Goal: Information Seeking & Learning: Learn about a topic

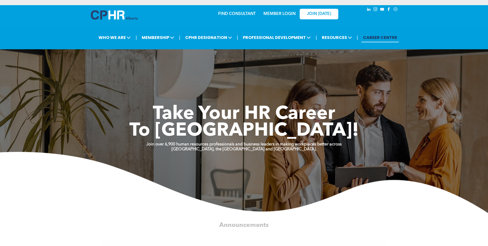
click at [293, 14] on div "JOIN [DATE]" at bounding box center [315, 14] width 47 height 16
click at [282, 15] on link "MEMBER LOGIN" at bounding box center [280, 14] width 32 height 4
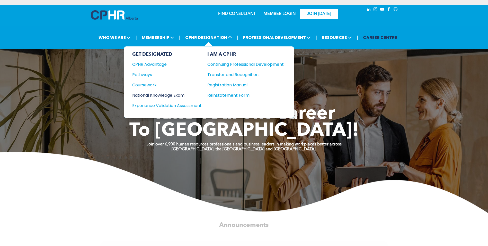
click at [178, 95] on div "National Knowledge Exam" at bounding box center [163, 95] width 63 height 6
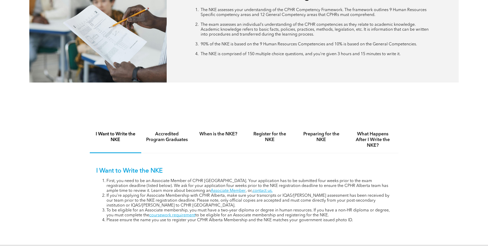
scroll to position [283, 0]
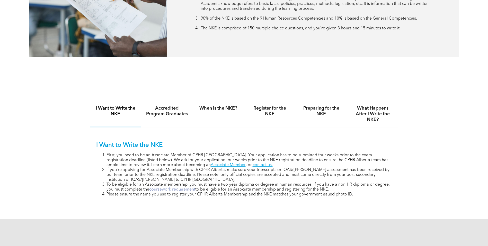
click at [186, 188] on link "coursework requirement" at bounding box center [172, 189] width 46 height 4
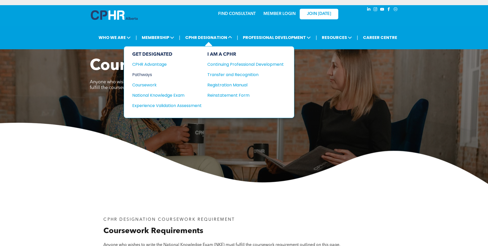
click at [150, 76] on div "Pathways" at bounding box center [163, 74] width 63 height 6
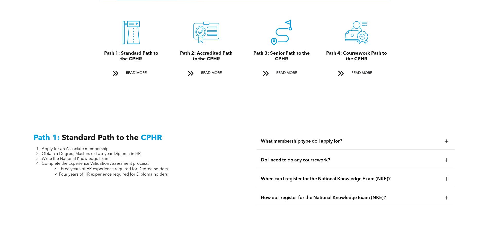
scroll to position [618, 0]
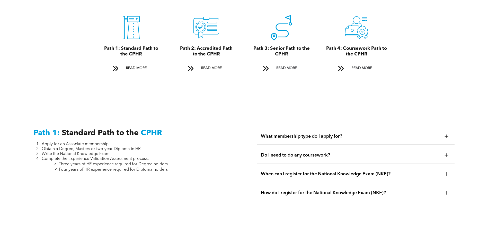
click at [349, 190] on span "How do I register for the National Knowledge Exam (NKE)?" at bounding box center [351, 193] width 180 height 6
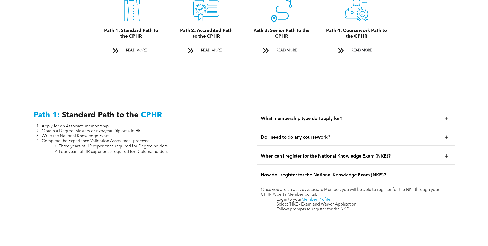
scroll to position [669, 0]
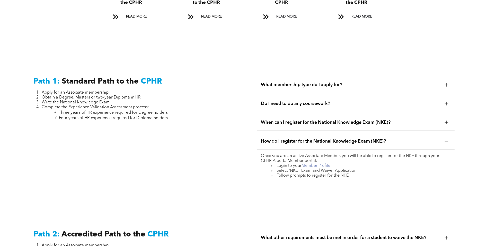
click at [321, 163] on link "Member Profile" at bounding box center [316, 165] width 29 height 4
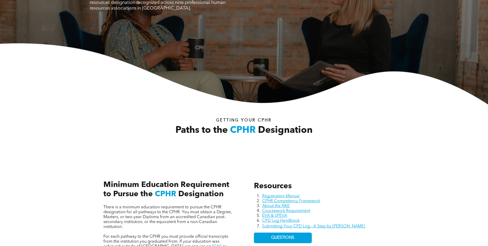
scroll to position [77, 0]
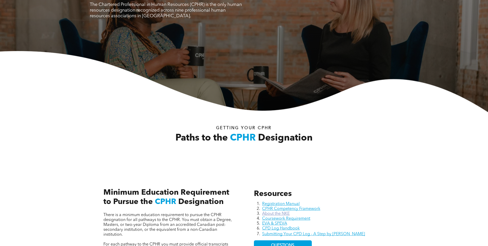
click at [282, 213] on link "About the NKE" at bounding box center [276, 213] width 28 height 4
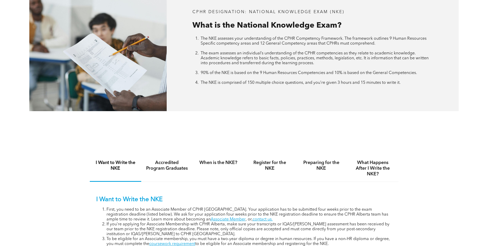
scroll to position [232, 0]
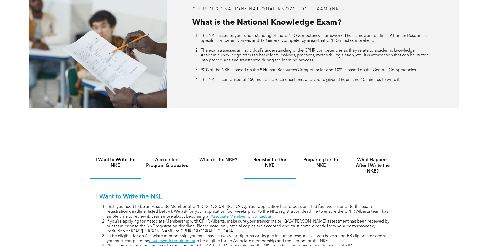
click at [268, 160] on h4 "Register for the NKE" at bounding box center [270, 162] width 42 height 11
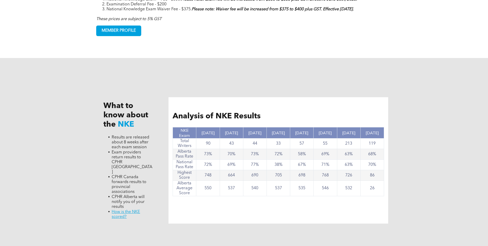
scroll to position [515, 0]
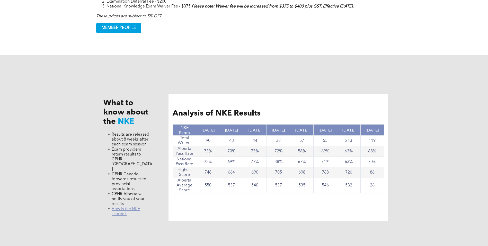
click at [137, 207] on link "﻿ How is the NKE scored?" at bounding box center [126, 211] width 28 height 9
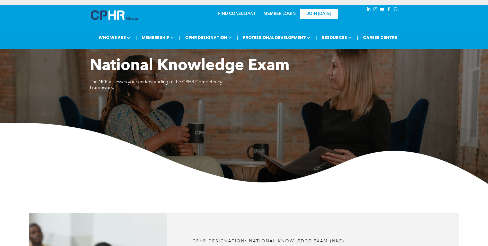
click at [286, 91] on div "National Knowledge Exam The NKE assesses your understanding of the CPHR Compete…" at bounding box center [244, 77] width 309 height 40
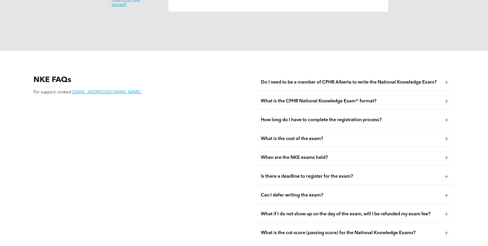
scroll to position [652, 0]
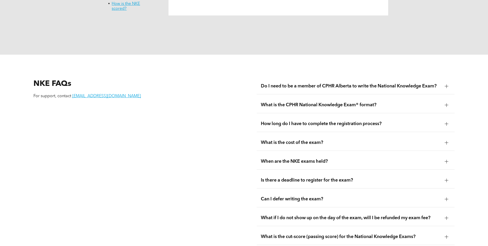
click at [446, 84] on div at bounding box center [447, 86] width 4 height 4
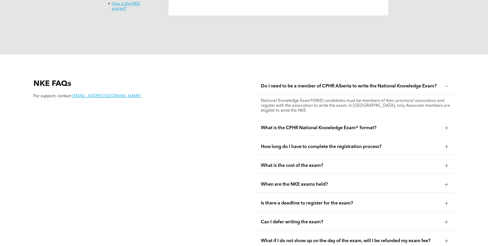
click at [448, 126] on div at bounding box center [447, 128] width 4 height 4
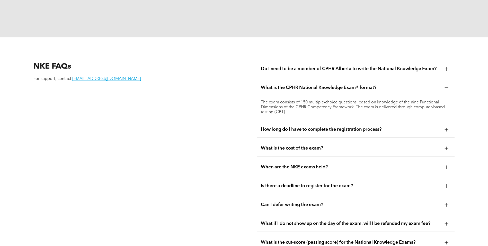
scroll to position [677, 0]
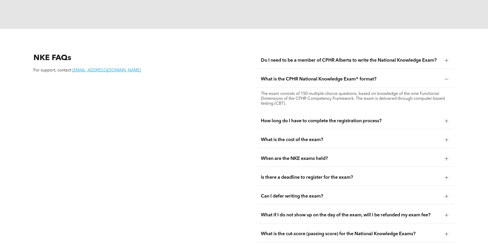
click at [448, 119] on div at bounding box center [447, 121] width 4 height 4
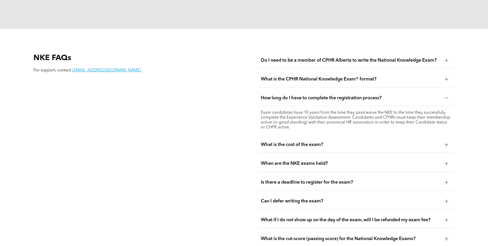
click at [447, 143] on div at bounding box center [447, 145] width 0 height 4
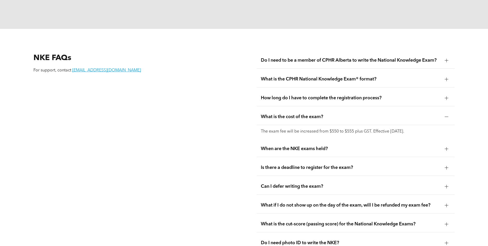
click at [448, 166] on div at bounding box center [447, 168] width 4 height 4
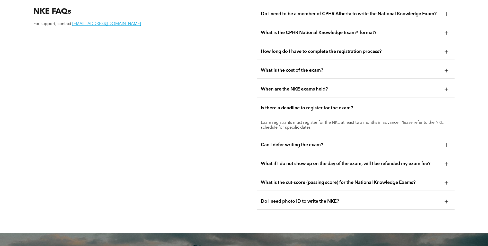
scroll to position [729, 0]
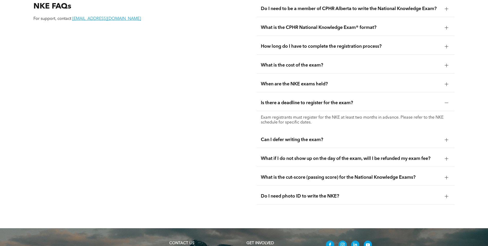
click at [445, 138] on div at bounding box center [447, 140] width 4 height 4
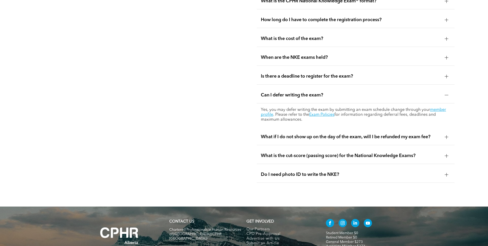
scroll to position [780, 0]
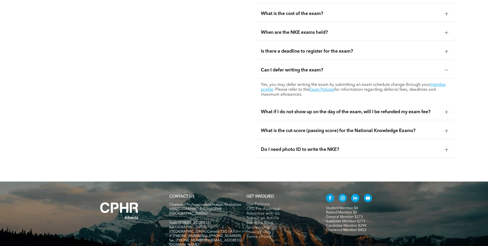
click at [448, 131] on div at bounding box center [447, 131] width 4 height 0
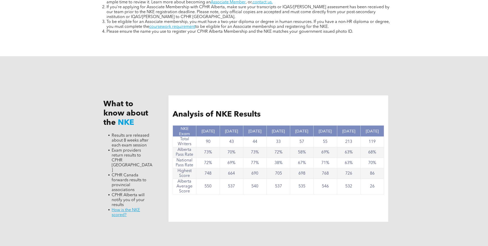
scroll to position [317, 0]
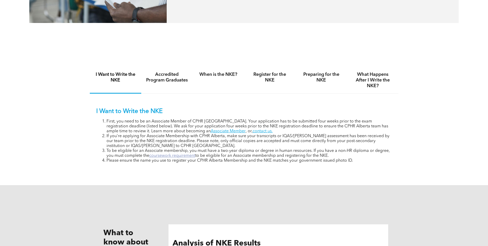
click at [192, 155] on link "coursework requirement" at bounding box center [172, 155] width 46 height 4
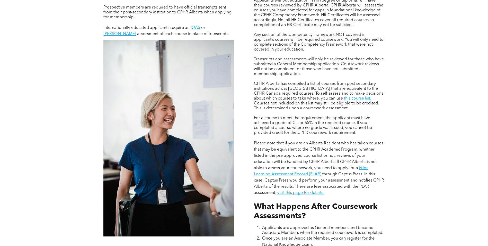
scroll to position [360, 0]
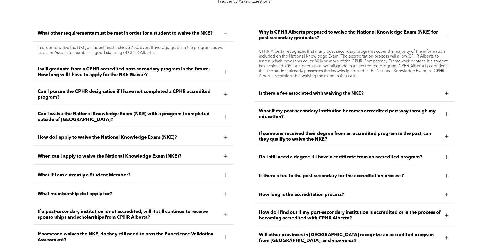
scroll to position [747, 0]
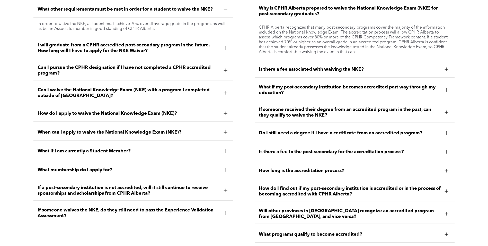
click at [357, 66] on span "Is there a fee associated with waiving the NKE?" at bounding box center [350, 69] width 182 height 6
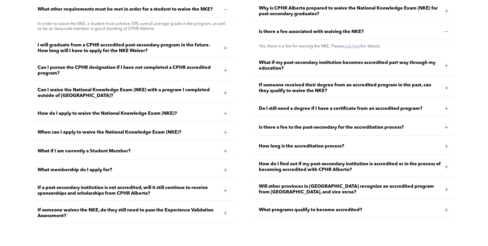
click at [353, 46] on link "click here" at bounding box center [352, 46] width 18 height 4
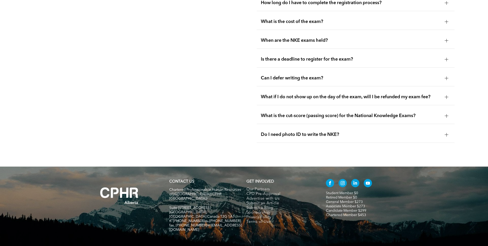
scroll to position [780, 0]
